Goal: Task Accomplishment & Management: Manage account settings

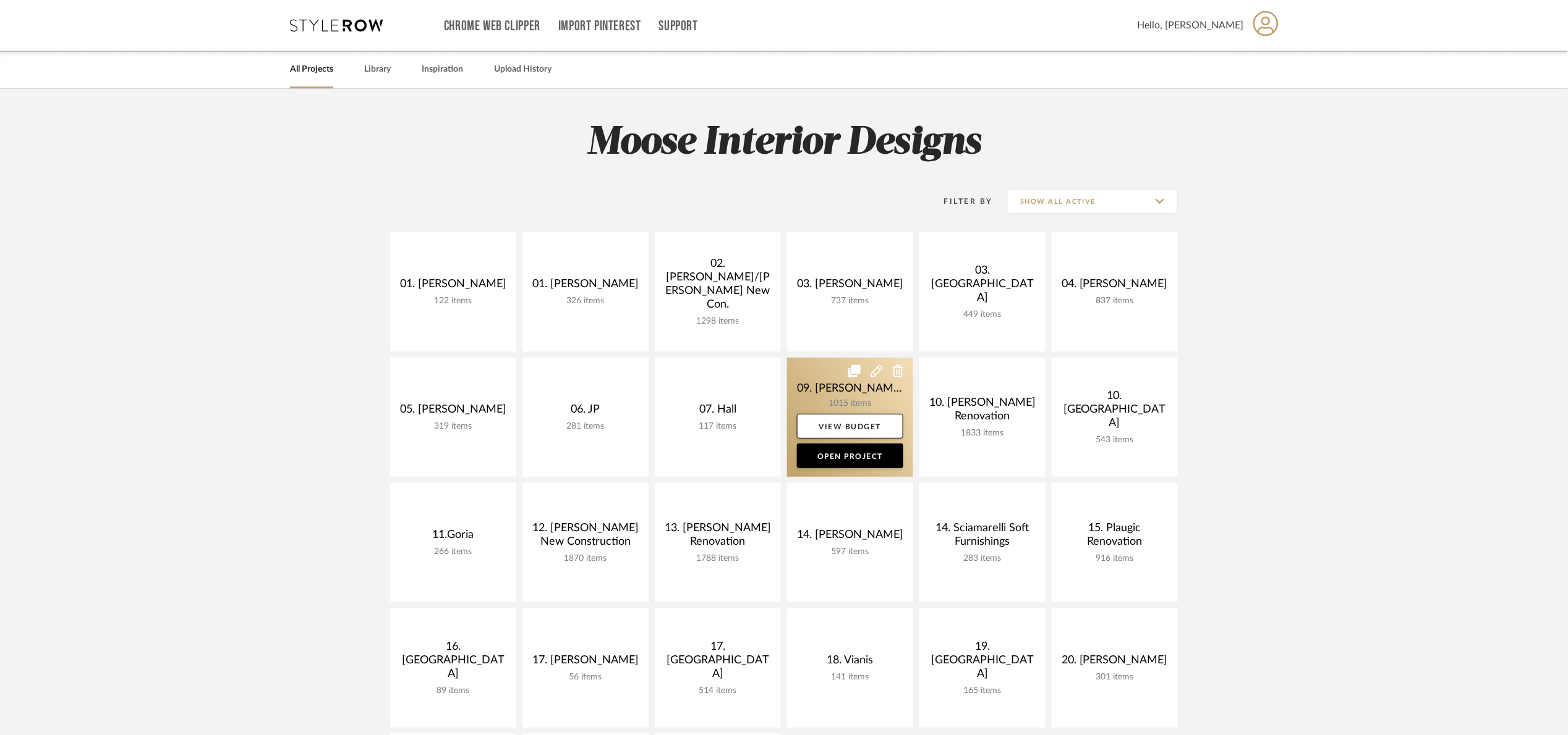
click at [810, 386] on link at bounding box center [850, 418] width 126 height 120
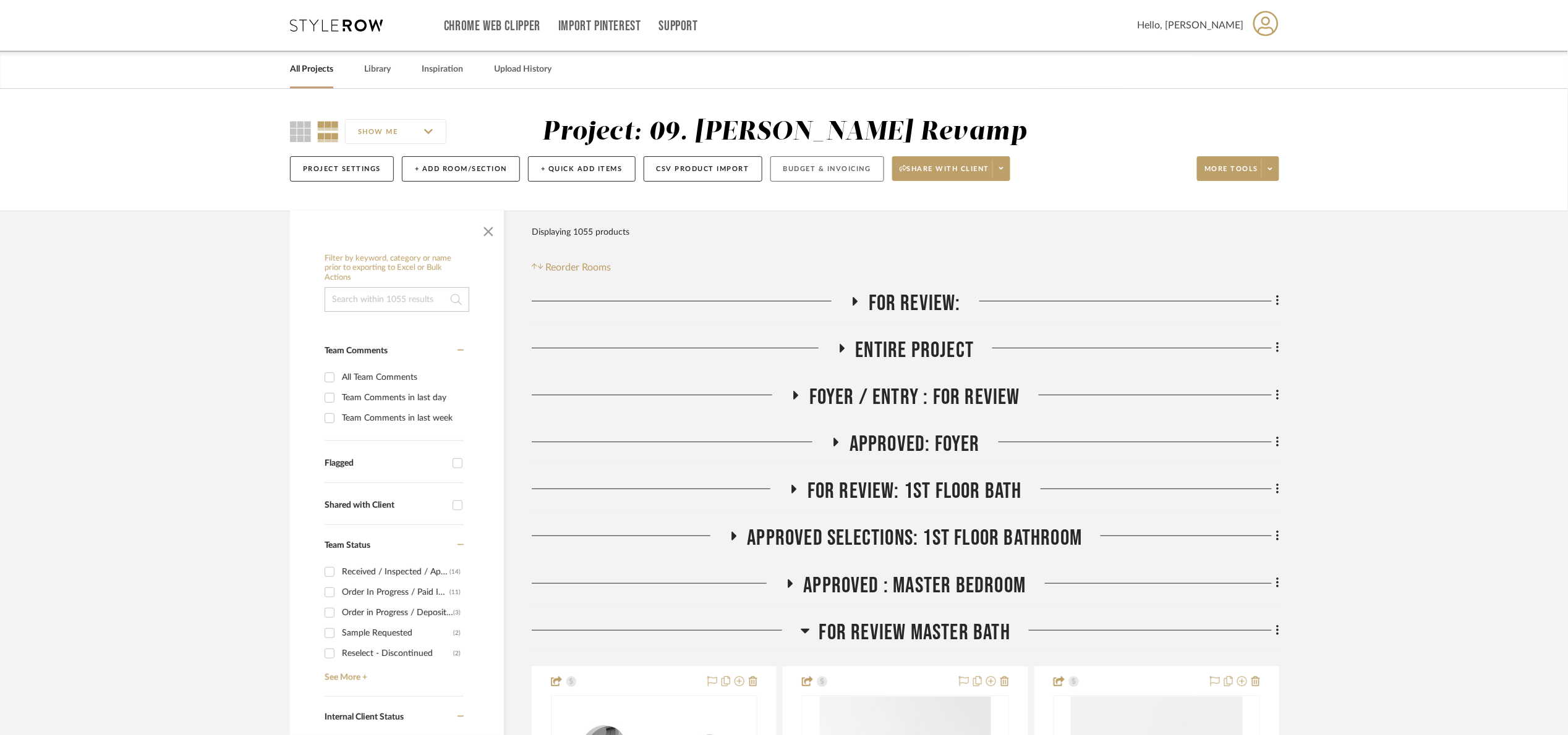
click at [827, 164] on button "Budget & Invoicing" at bounding box center [827, 169] width 114 height 25
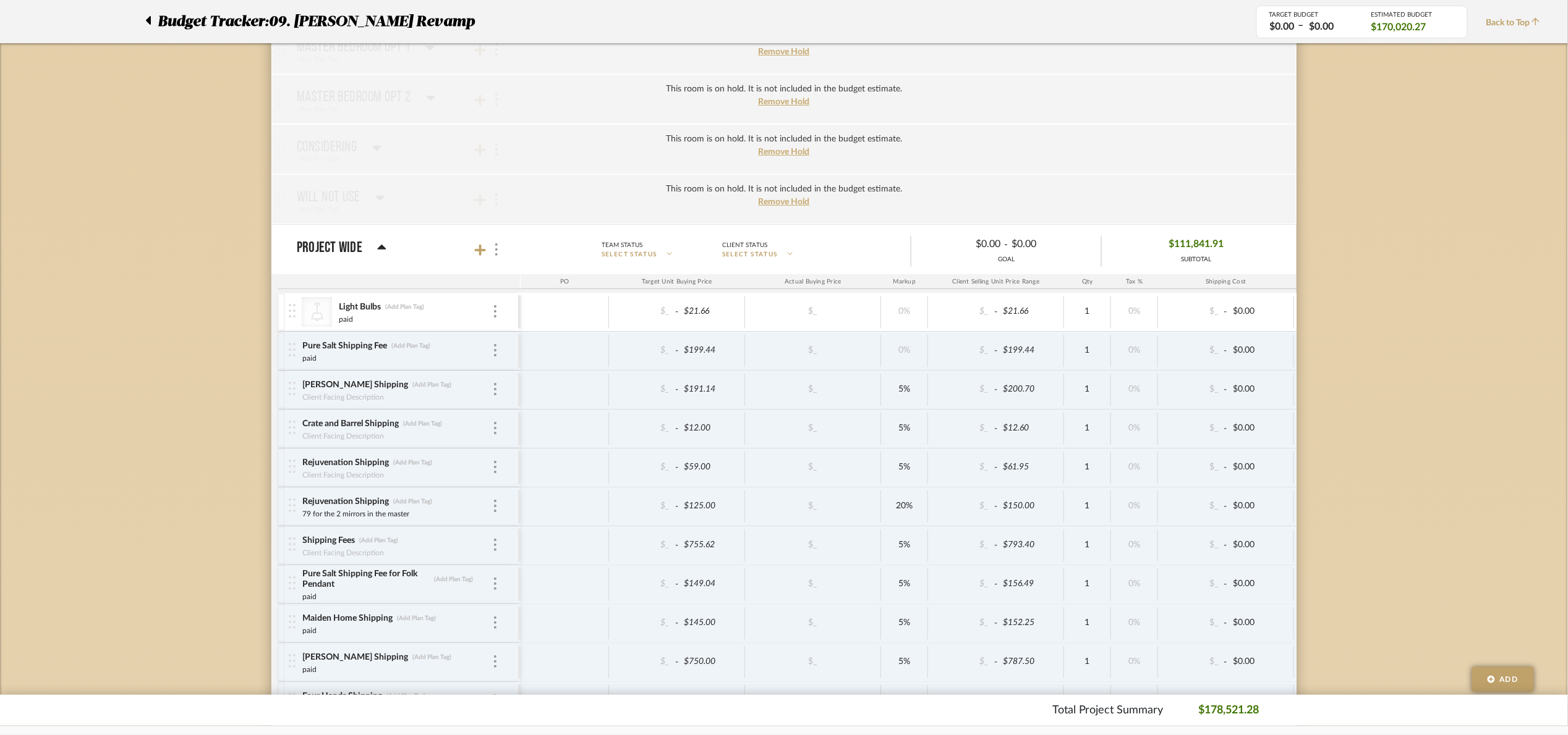
scroll to position [2277, 0]
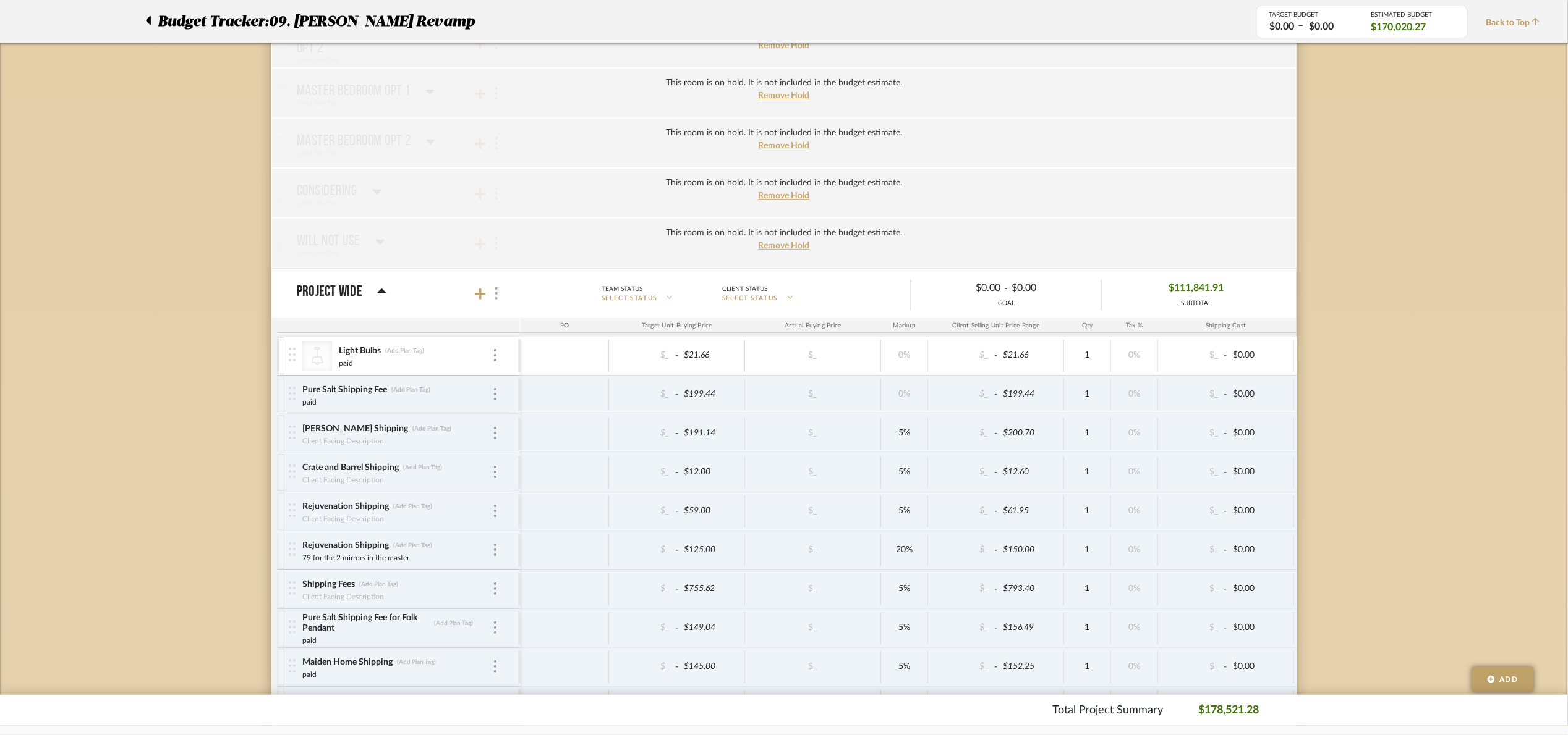
click at [480, 302] on div at bounding box center [488, 293] width 27 height 16
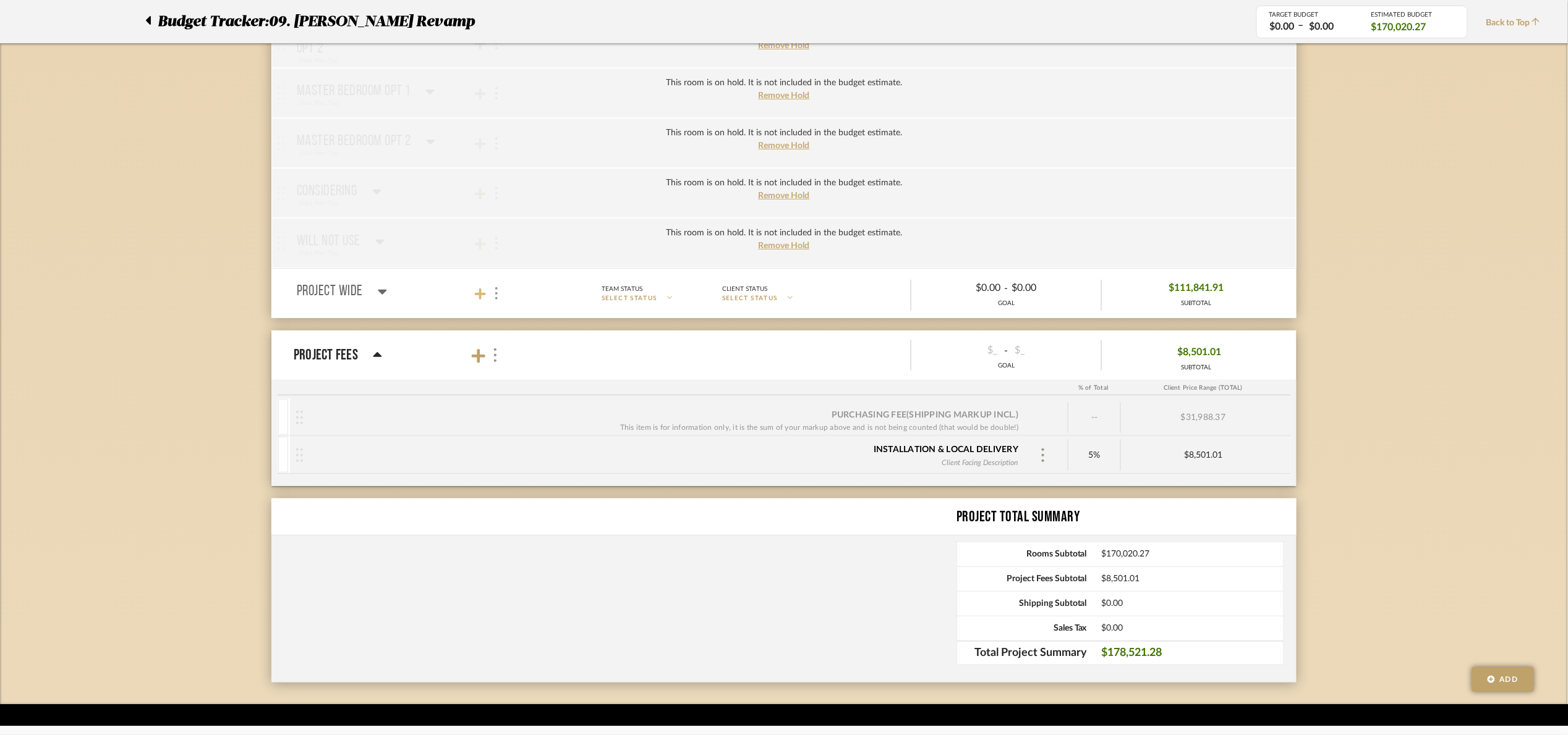
click at [481, 300] on icon at bounding box center [481, 294] width 12 height 12
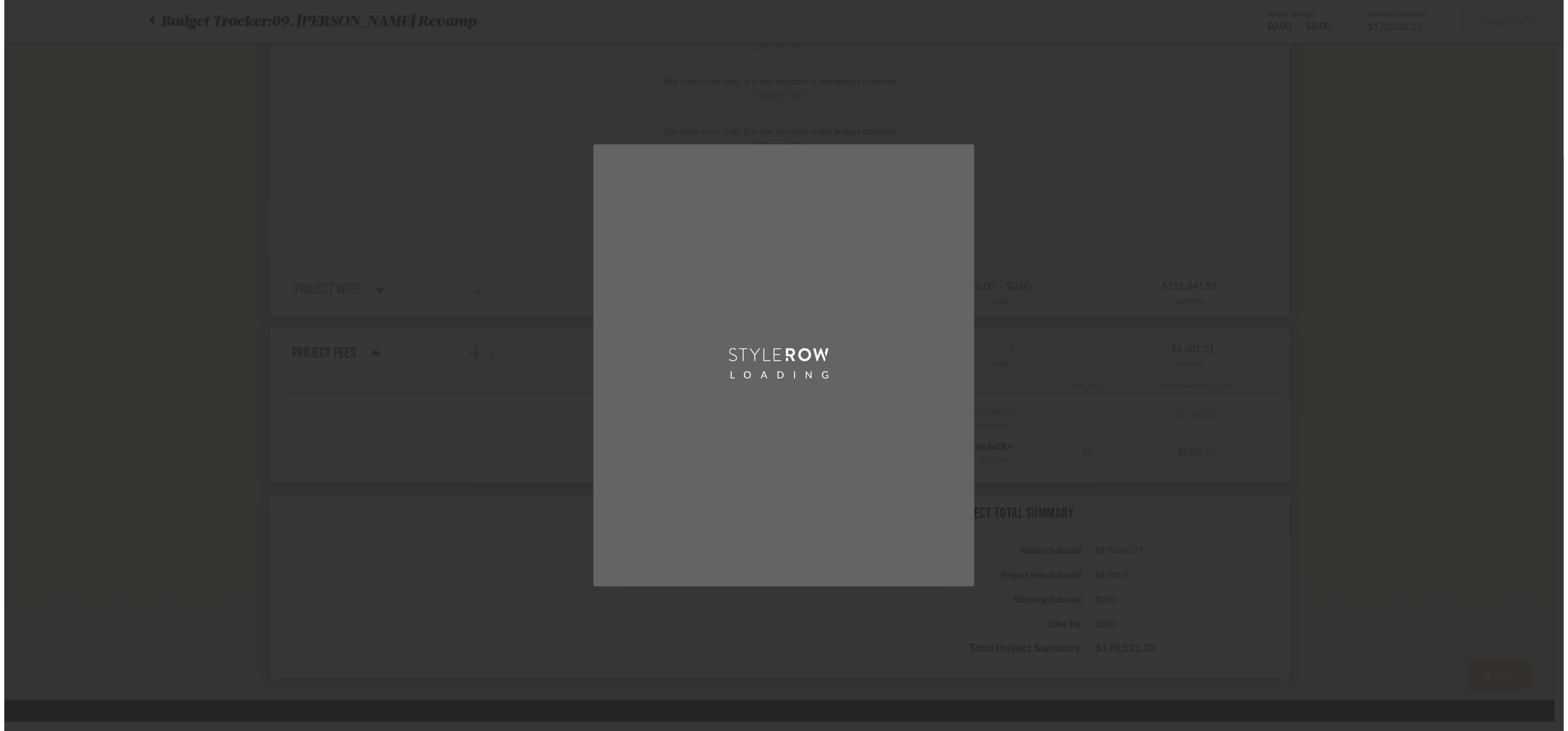
scroll to position [0, 0]
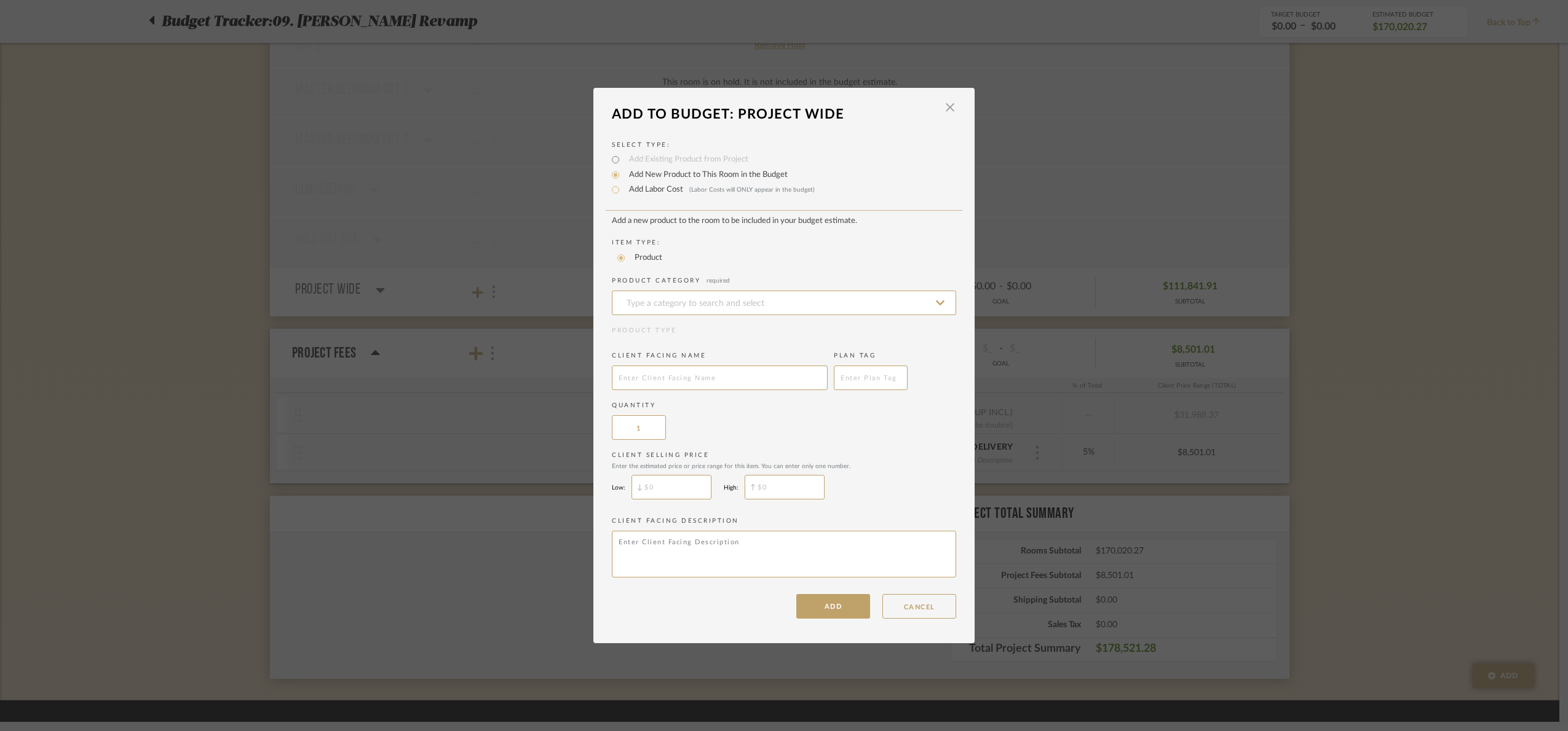
click at [750, 190] on span "(Labor Costs will ONLY appear in the budget)" at bounding box center [751, 190] width 126 height 6
click at [623, 190] on input "Add Labor Cost (Labor Costs will ONLY appear in the budget)" at bounding box center [615, 189] width 14 height 14
radio input "true"
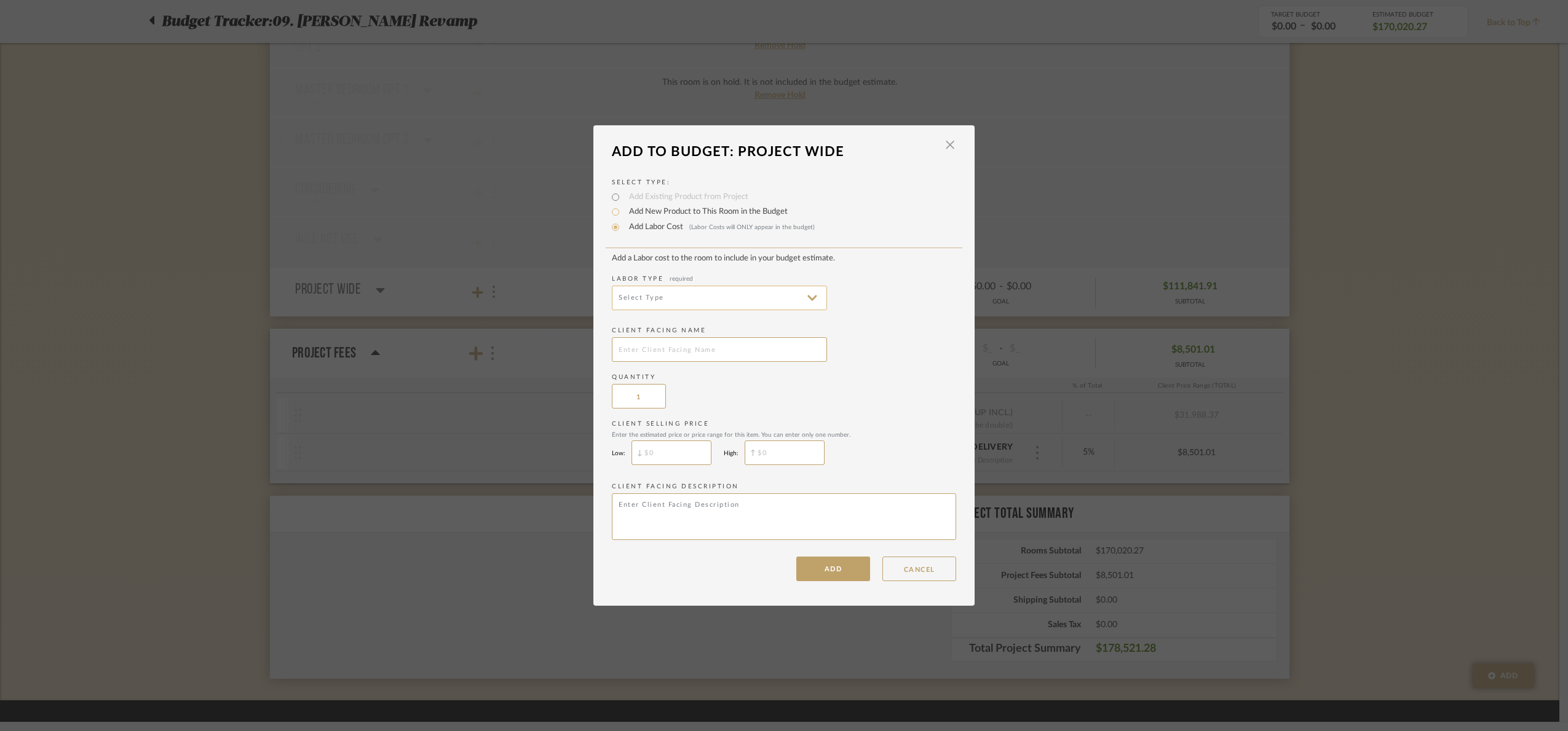
drag, startPoint x: 664, startPoint y: 296, endPoint x: 671, endPoint y: 307, distance: 13.0
click at [665, 296] on input at bounding box center [719, 298] width 215 height 25
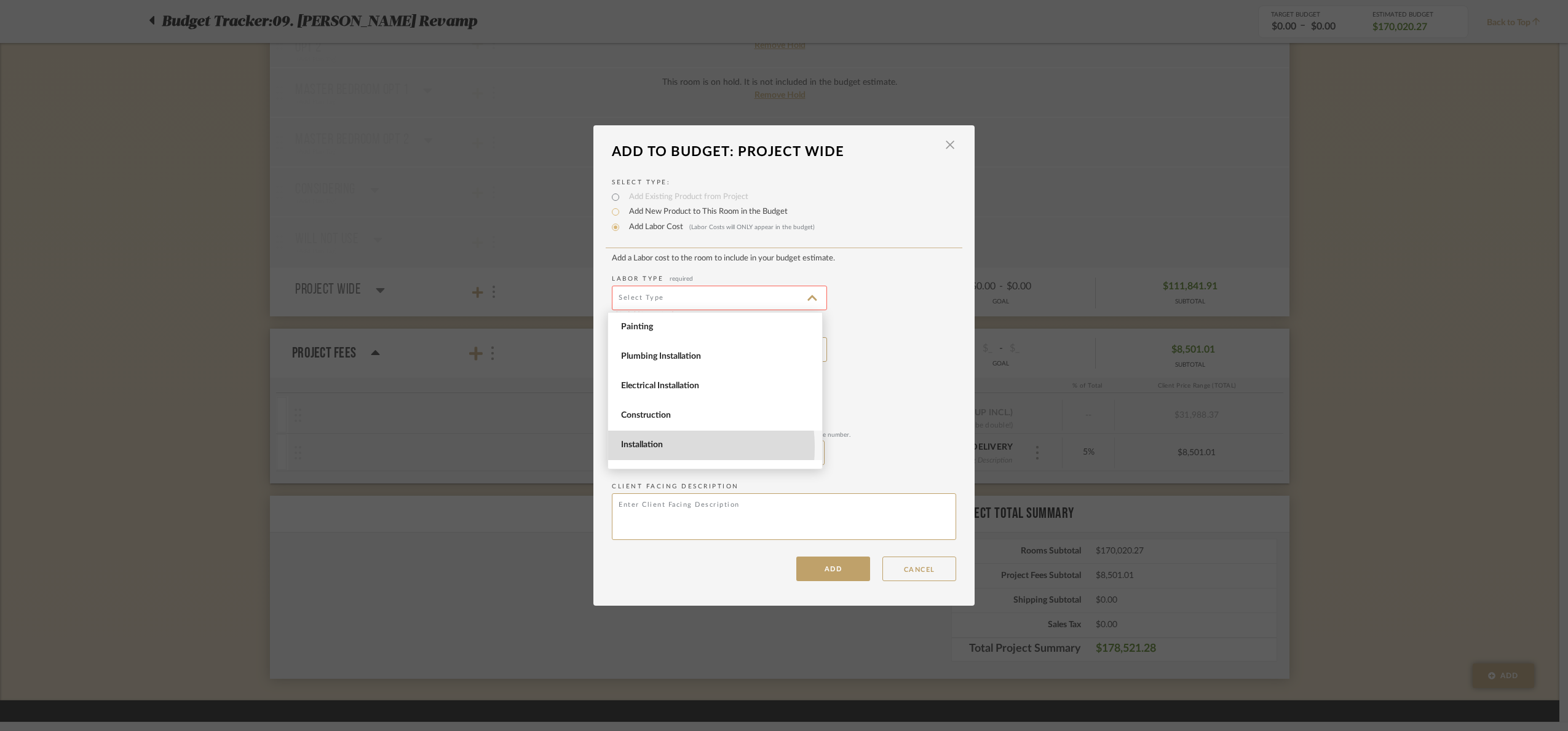
click at [653, 448] on span "Installation" at bounding box center [716, 445] width 191 height 11
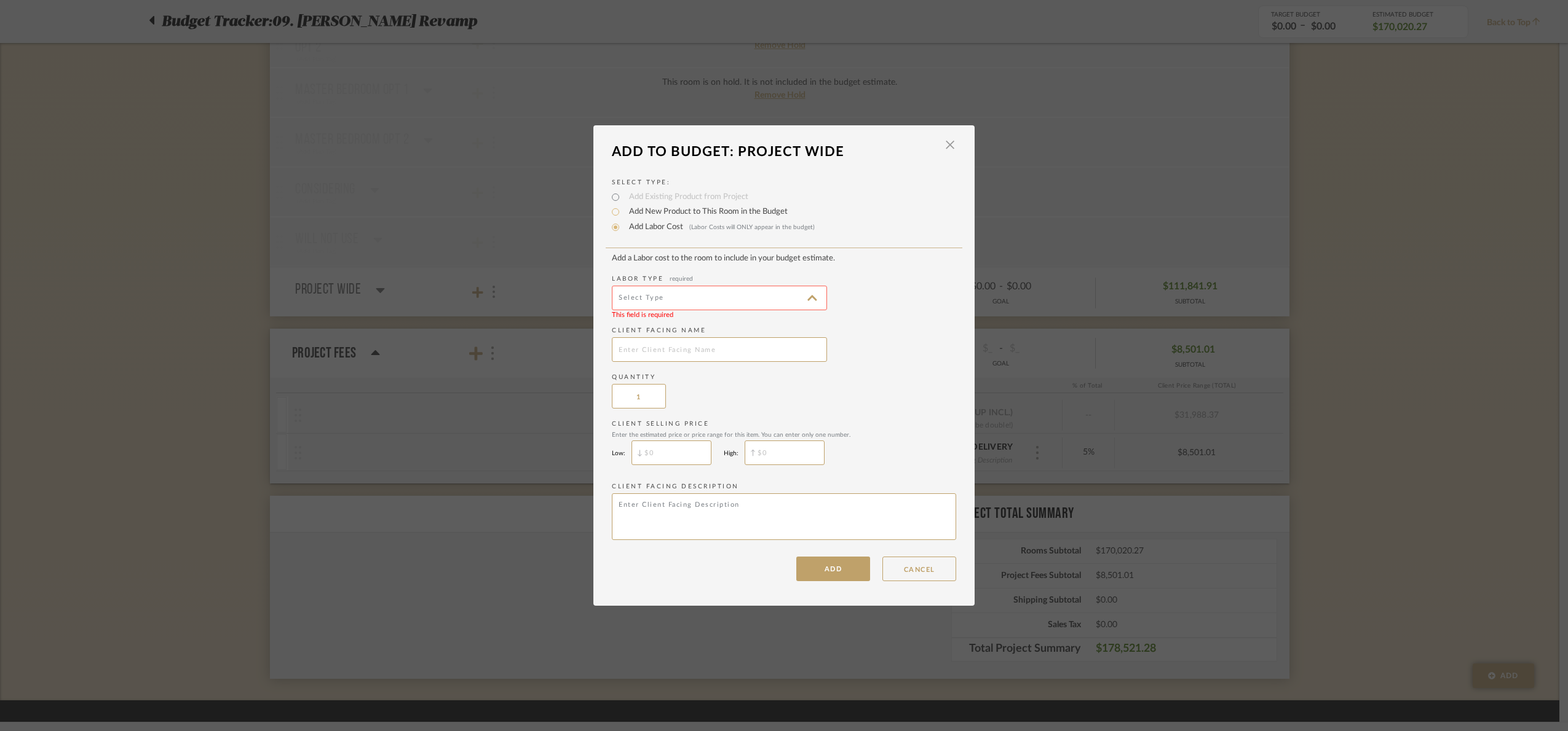
type input "Installation"
click at [642, 354] on input "text" at bounding box center [719, 350] width 215 height 25
type input "N"
type input "Milltex valance due"
click at [842, 580] on button "ADD" at bounding box center [833, 569] width 74 height 25
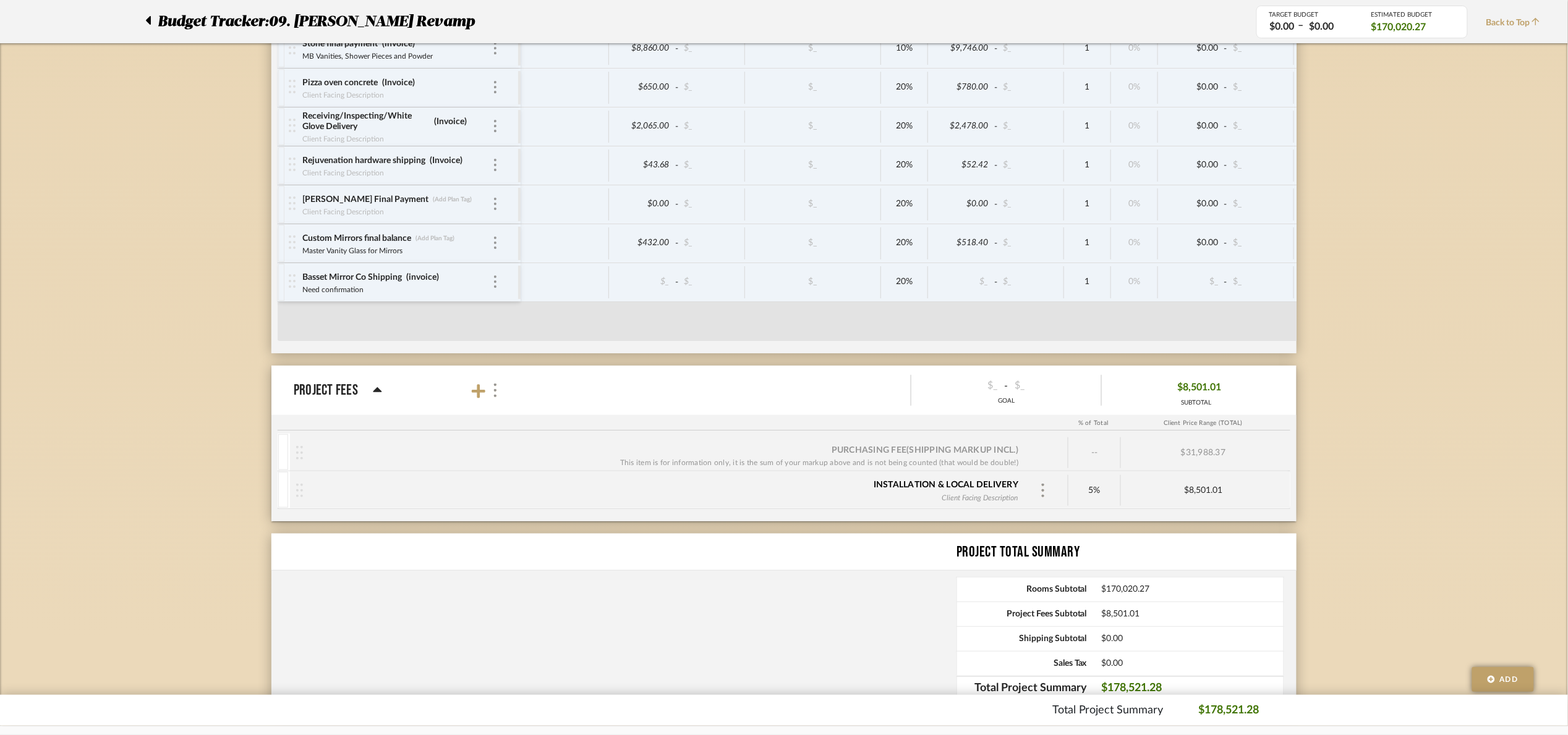
scroll to position [4537, 0]
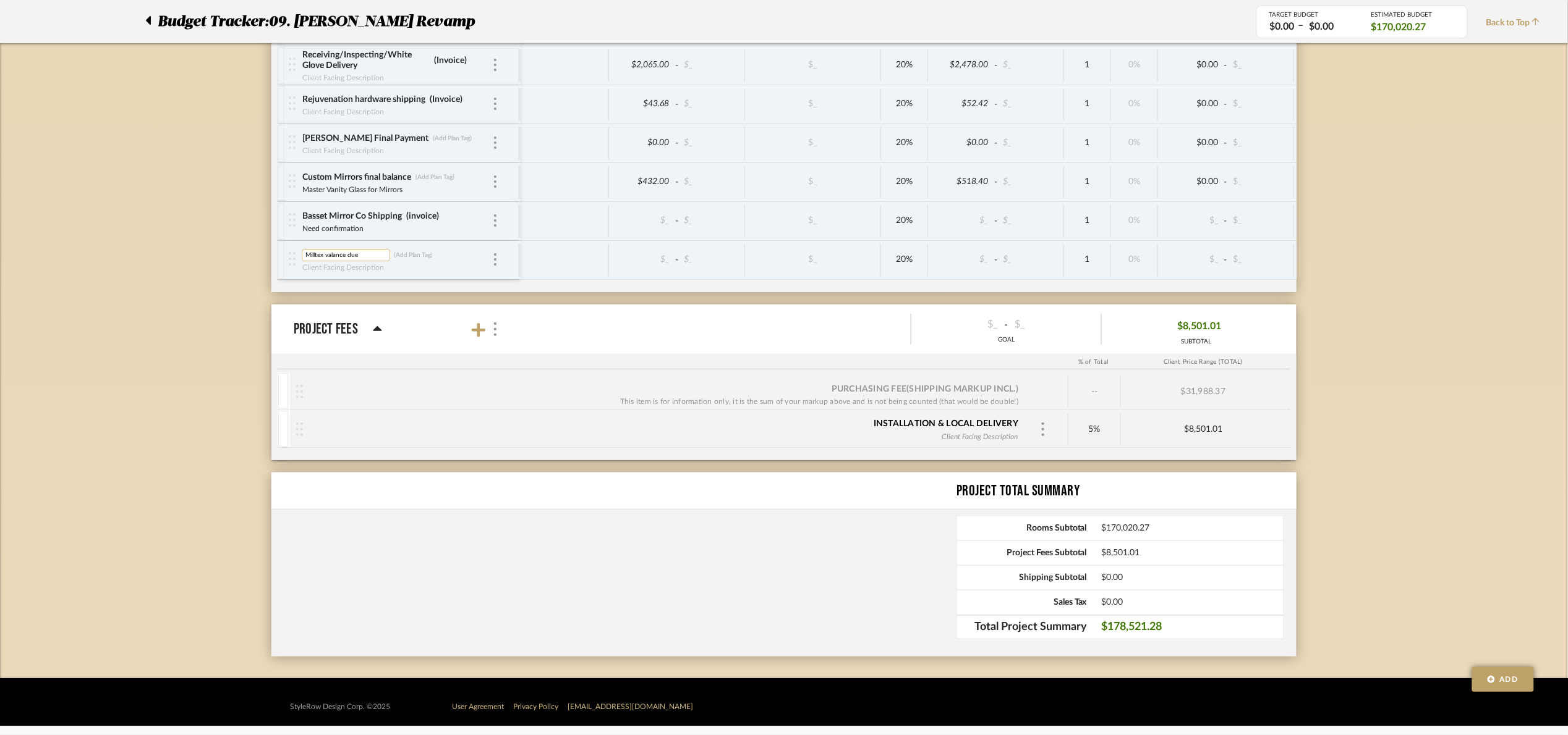
click at [329, 252] on input "Milltex valance due" at bounding box center [346, 255] width 89 height 13
type input "Milltex balance due"
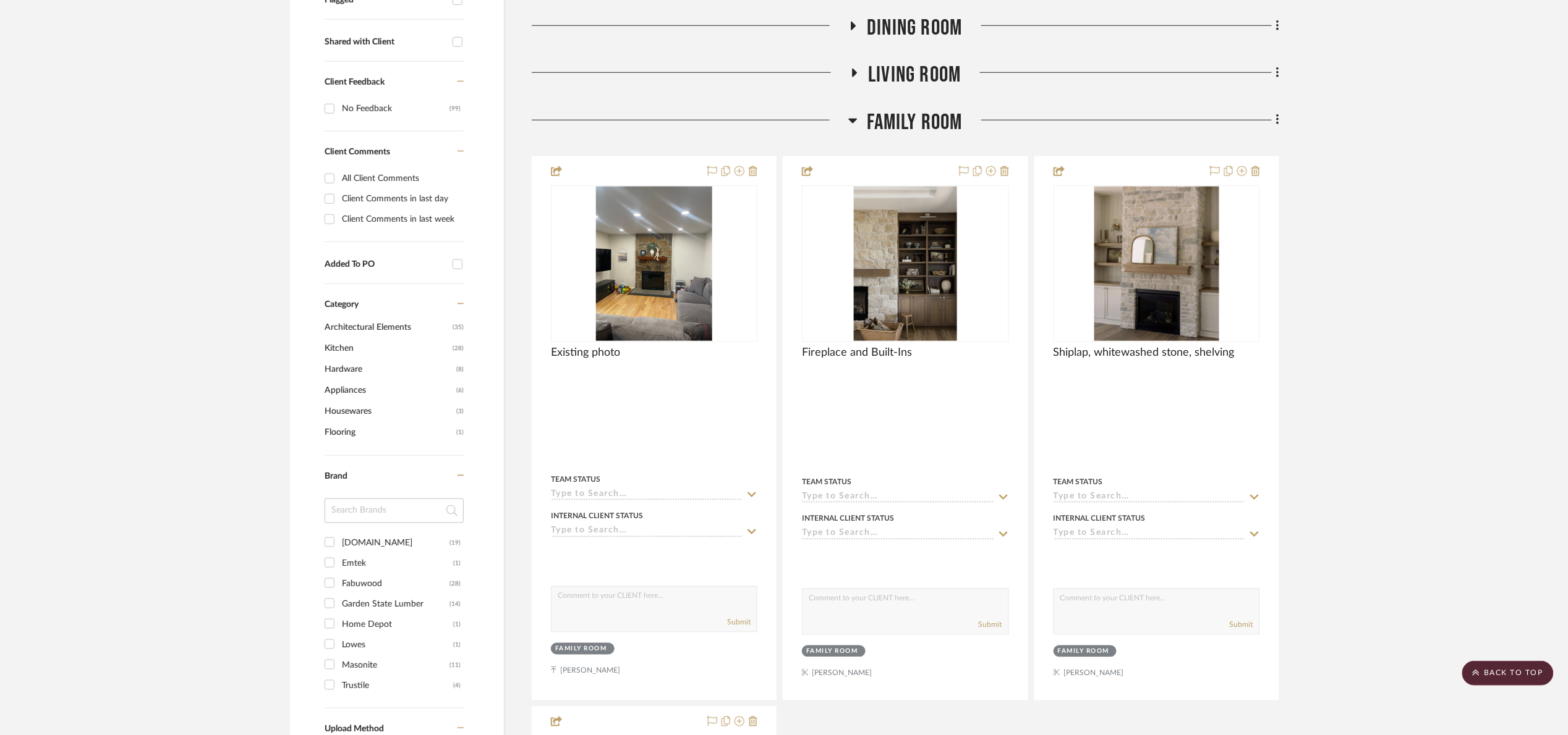
click at [880, 120] on span "Family Room" at bounding box center [914, 122] width 96 height 27
